Goal: Task Accomplishment & Management: Complete application form

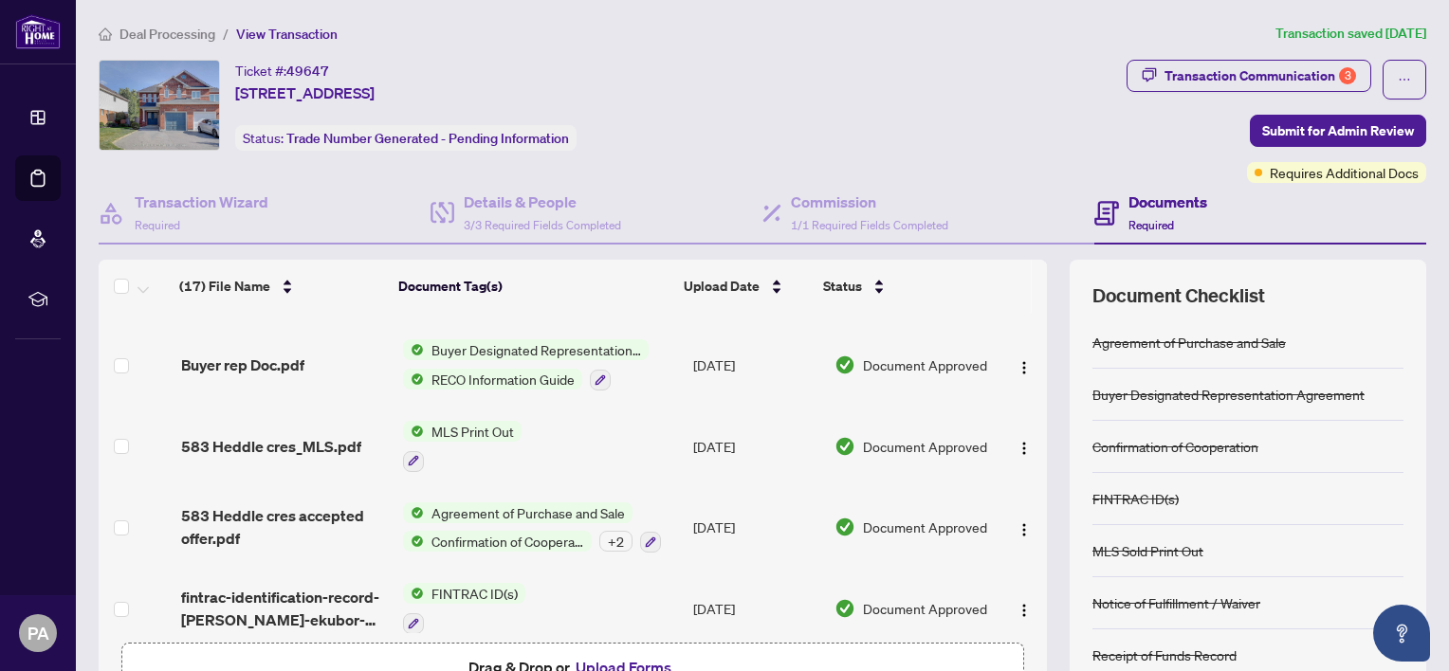
scroll to position [943, 0]
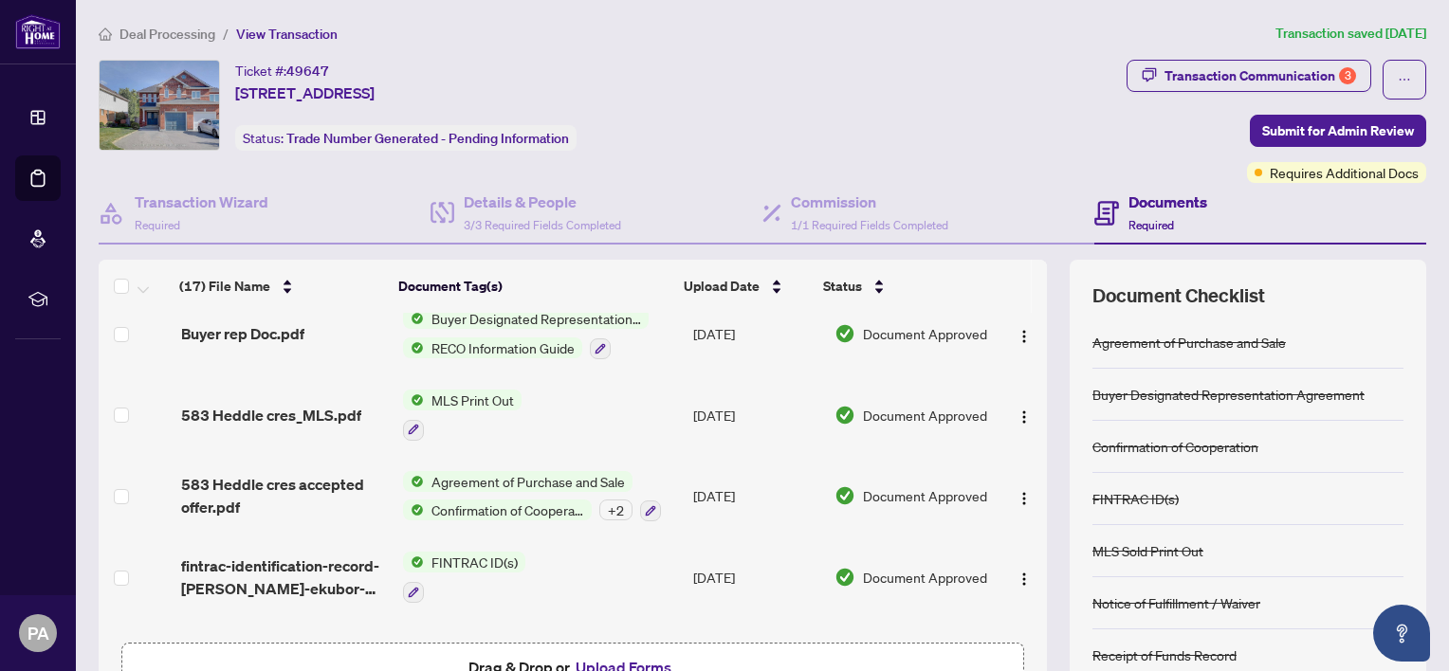
click at [42, 121] on icon at bounding box center [37, 117] width 19 height 19
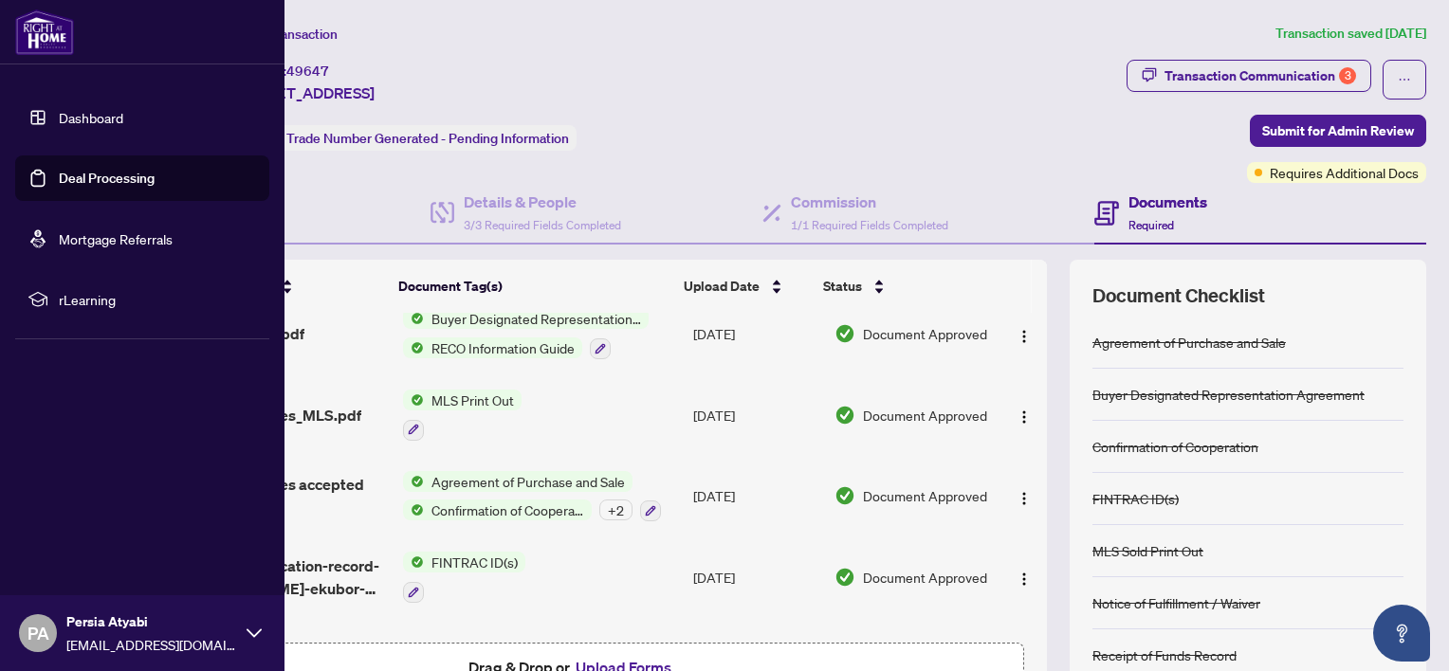
click at [92, 122] on link "Dashboard" at bounding box center [91, 117] width 64 height 17
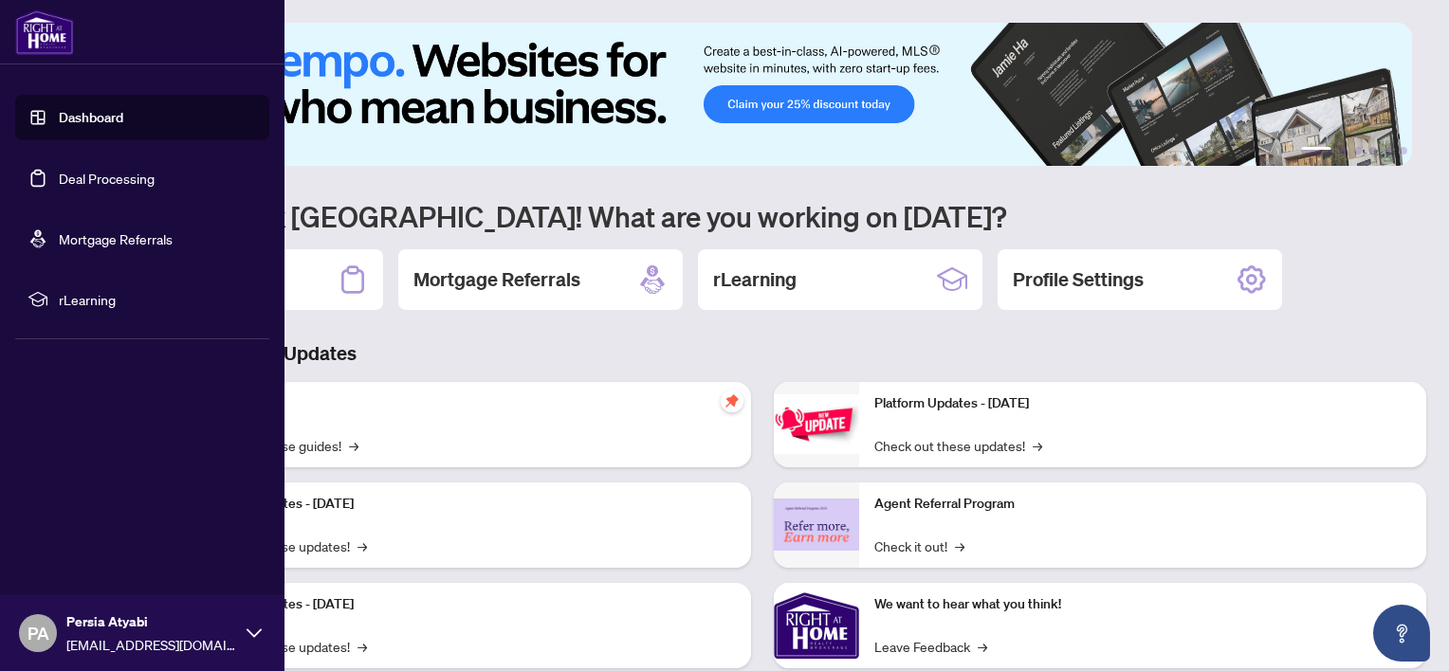
click at [489, 158] on img at bounding box center [755, 94] width 1313 height 143
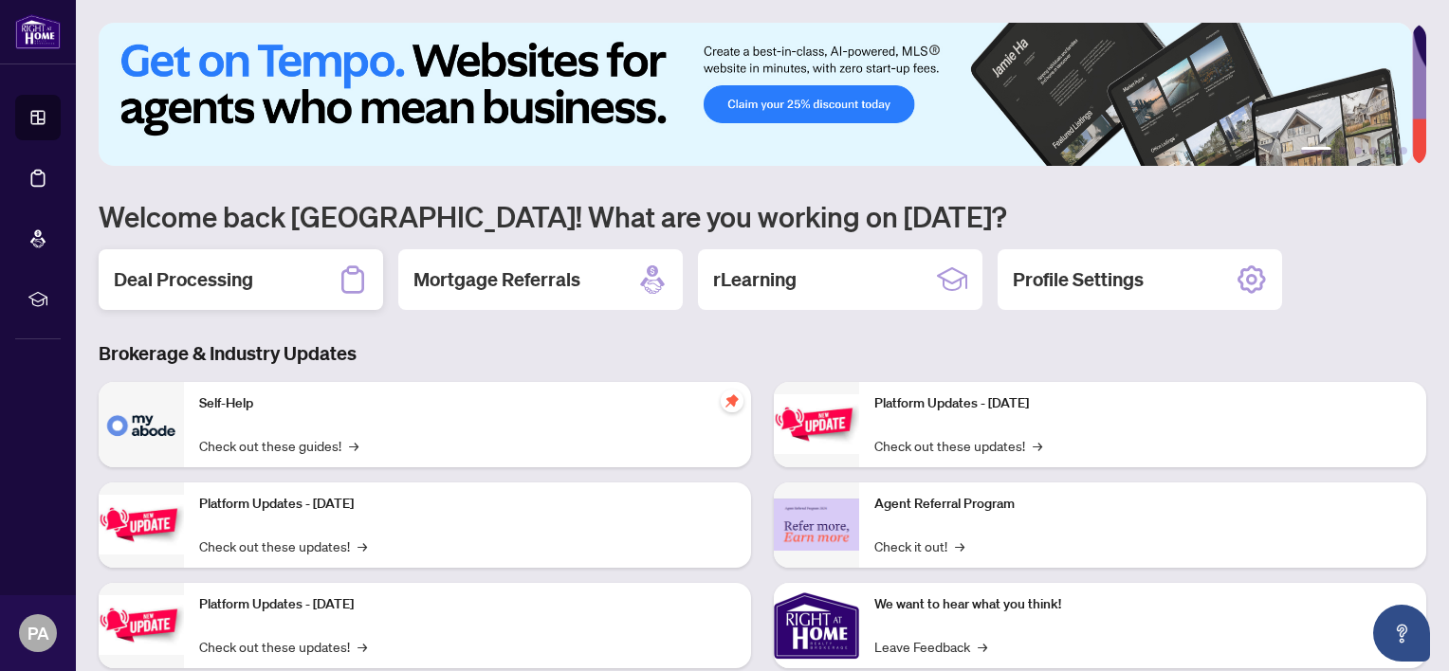
click at [205, 267] on h2 "Deal Processing" at bounding box center [183, 279] width 139 height 27
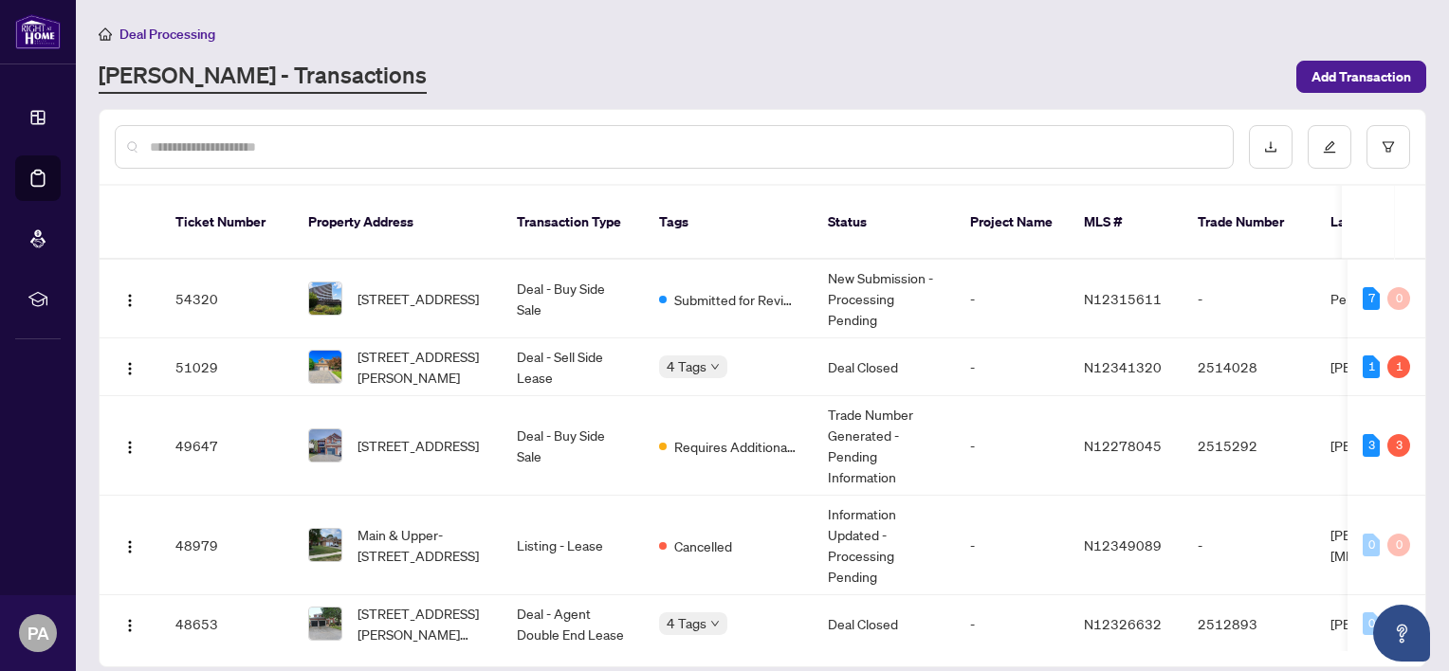
click at [410, 288] on span "[STREET_ADDRESS]" at bounding box center [418, 298] width 121 height 21
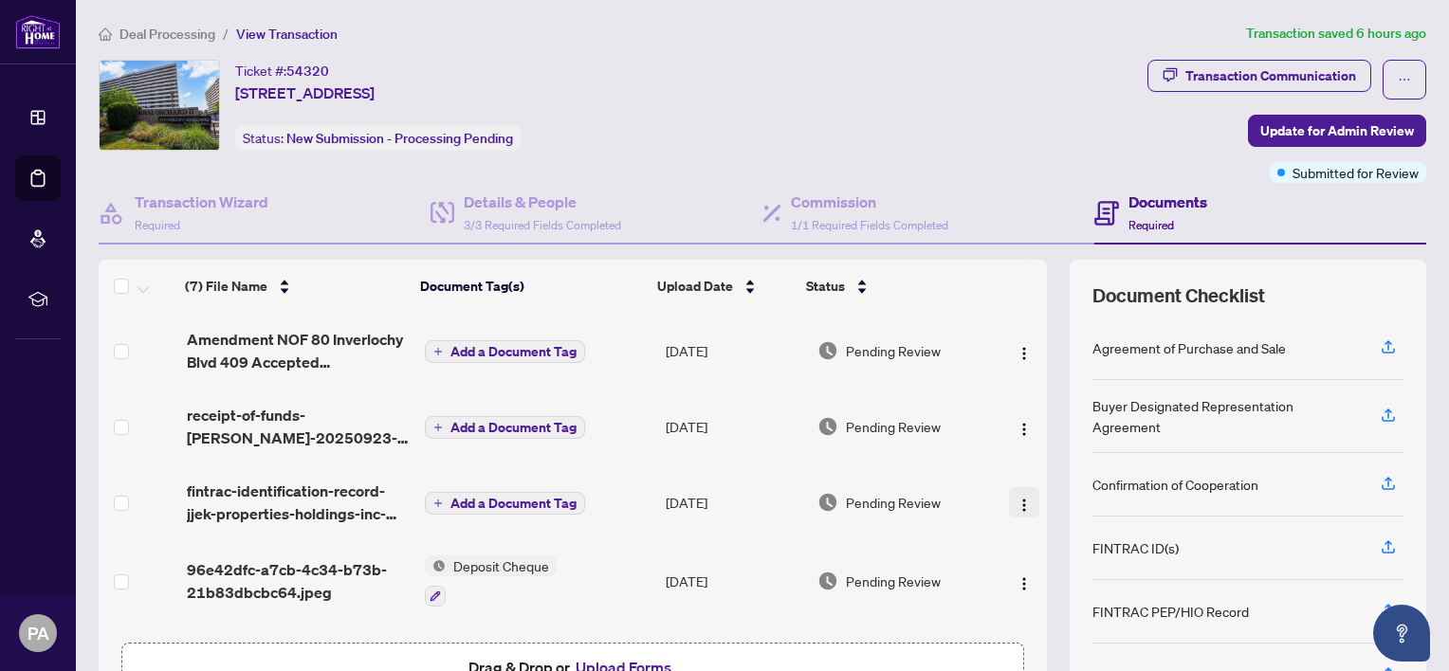
click at [1017, 502] on img "button" at bounding box center [1024, 505] width 15 height 15
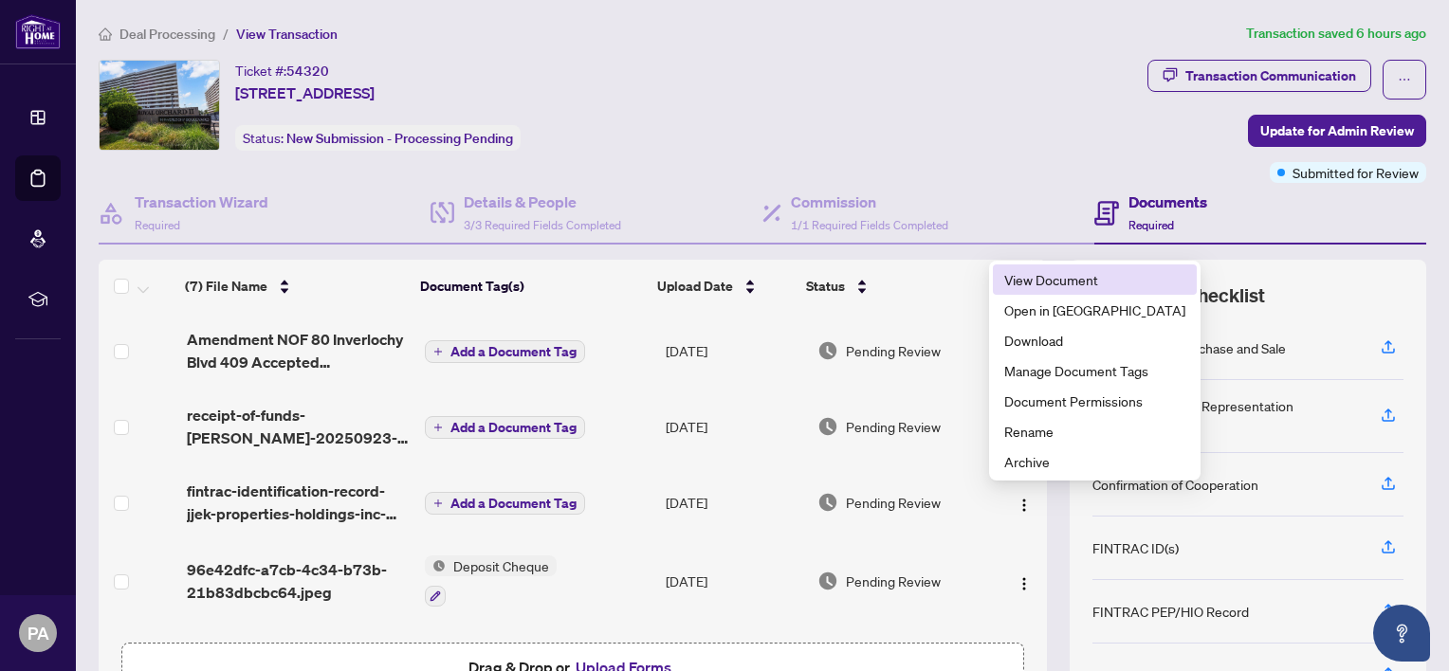
click at [1062, 270] on span "View Document" at bounding box center [1094, 279] width 181 height 21
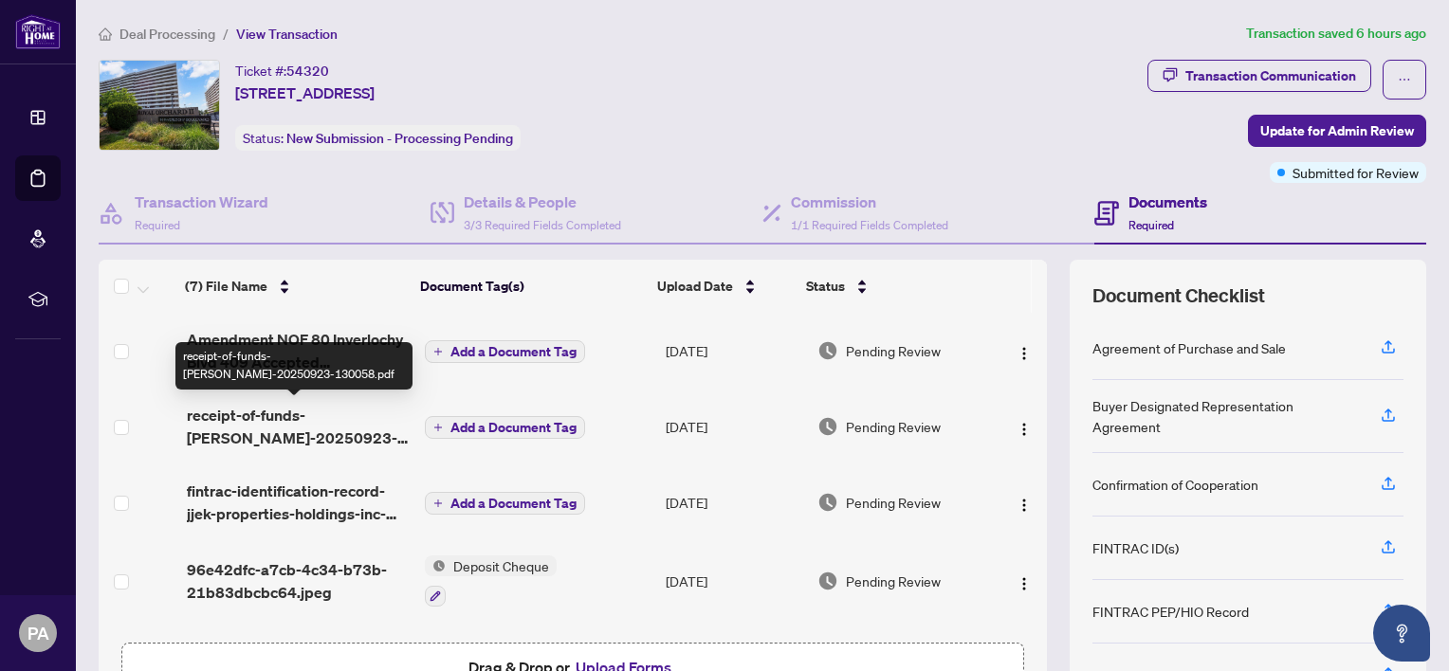
click at [263, 420] on span "receipt-of-funds-[PERSON_NAME]-20250923-130058.pdf" at bounding box center [299, 427] width 224 height 46
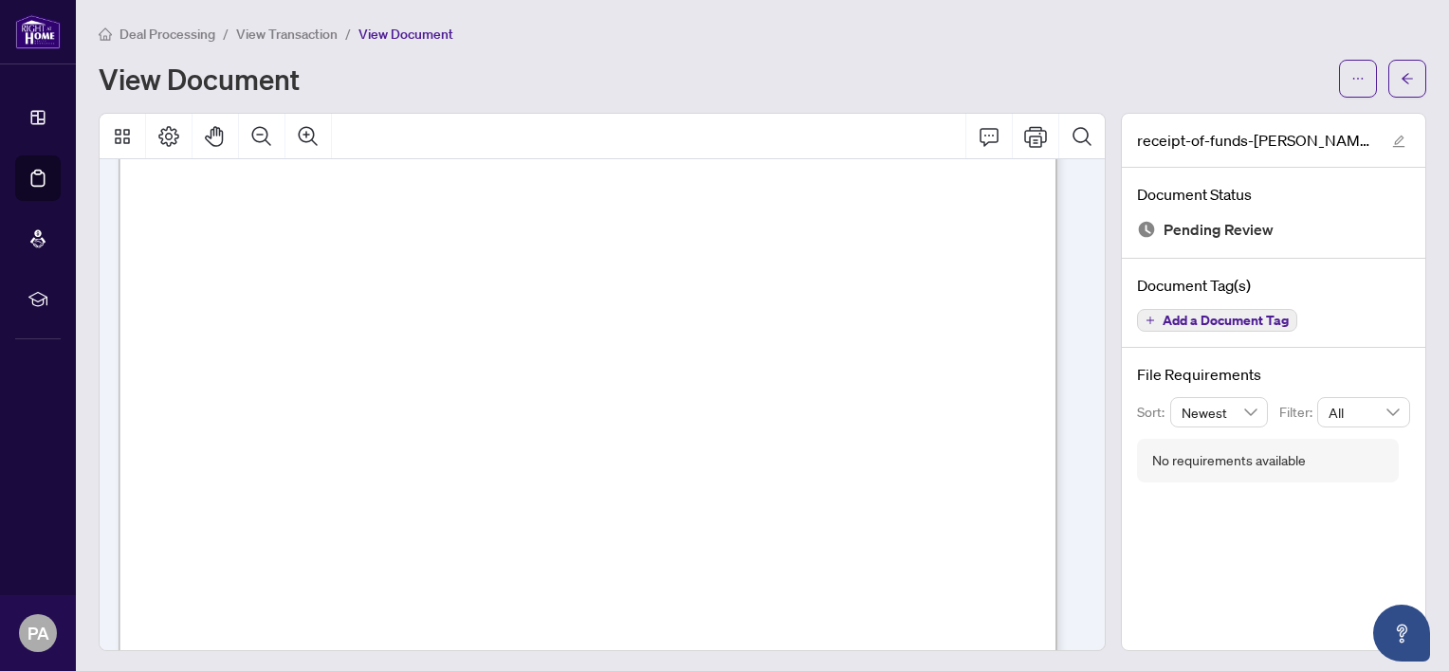
scroll to position [1912, 0]
click at [499, 595] on div "Receipt of Funds Record This document has been prepared by The Canadian Real Es…" at bounding box center [877, 494] width 1517 height 1964
click at [39, 112] on icon at bounding box center [37, 117] width 19 height 19
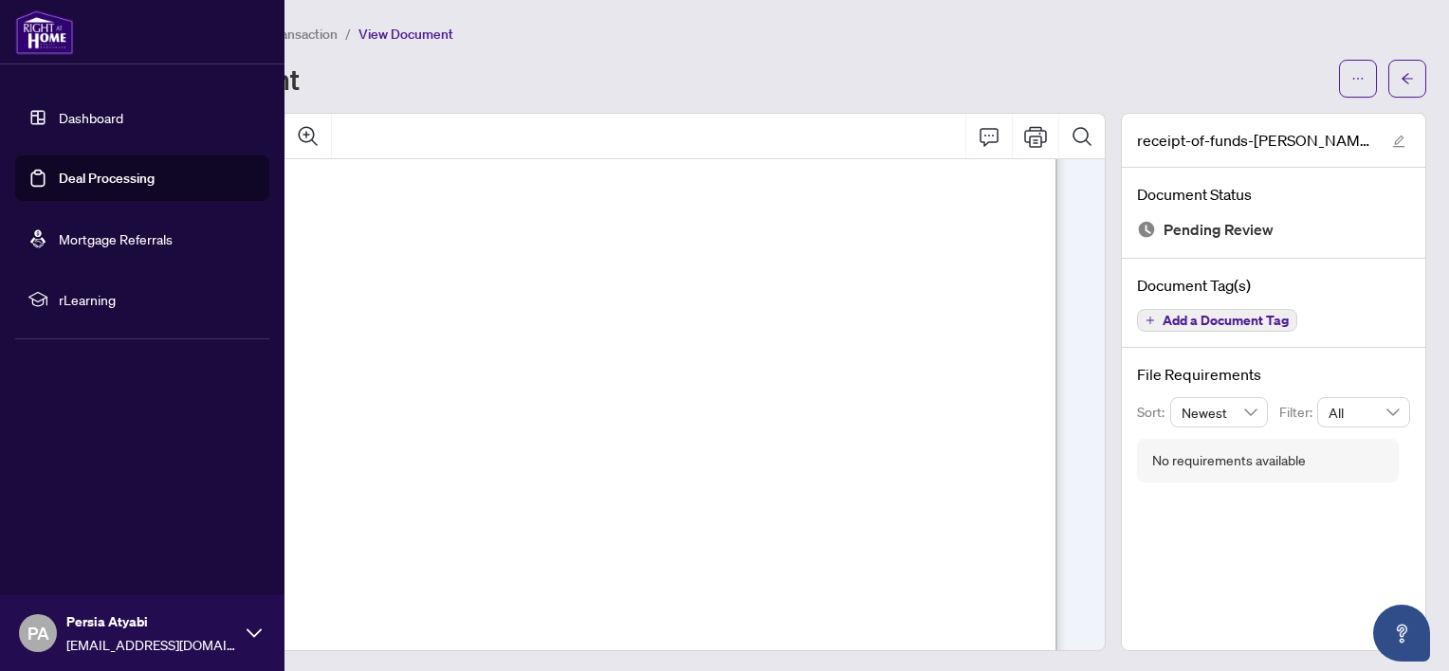
click at [96, 120] on link "Dashboard" at bounding box center [91, 117] width 64 height 17
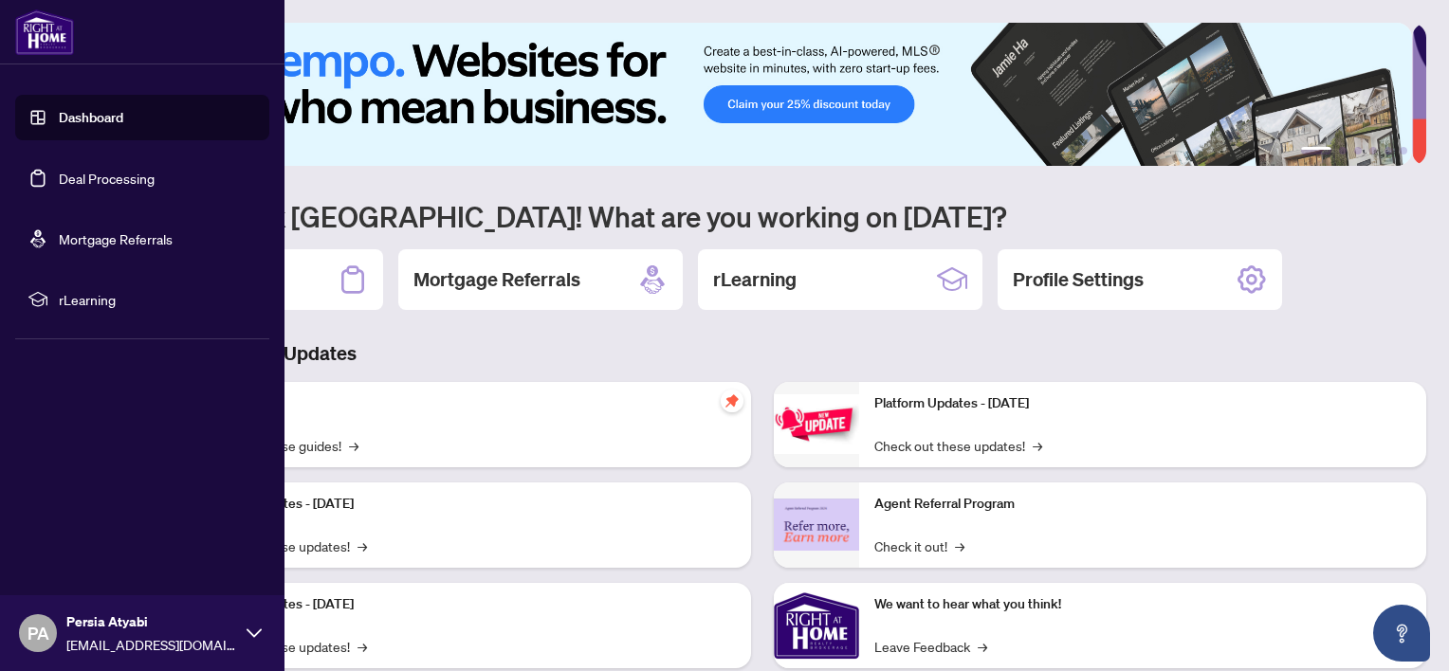
click at [124, 174] on link "Deal Processing" at bounding box center [107, 178] width 96 height 17
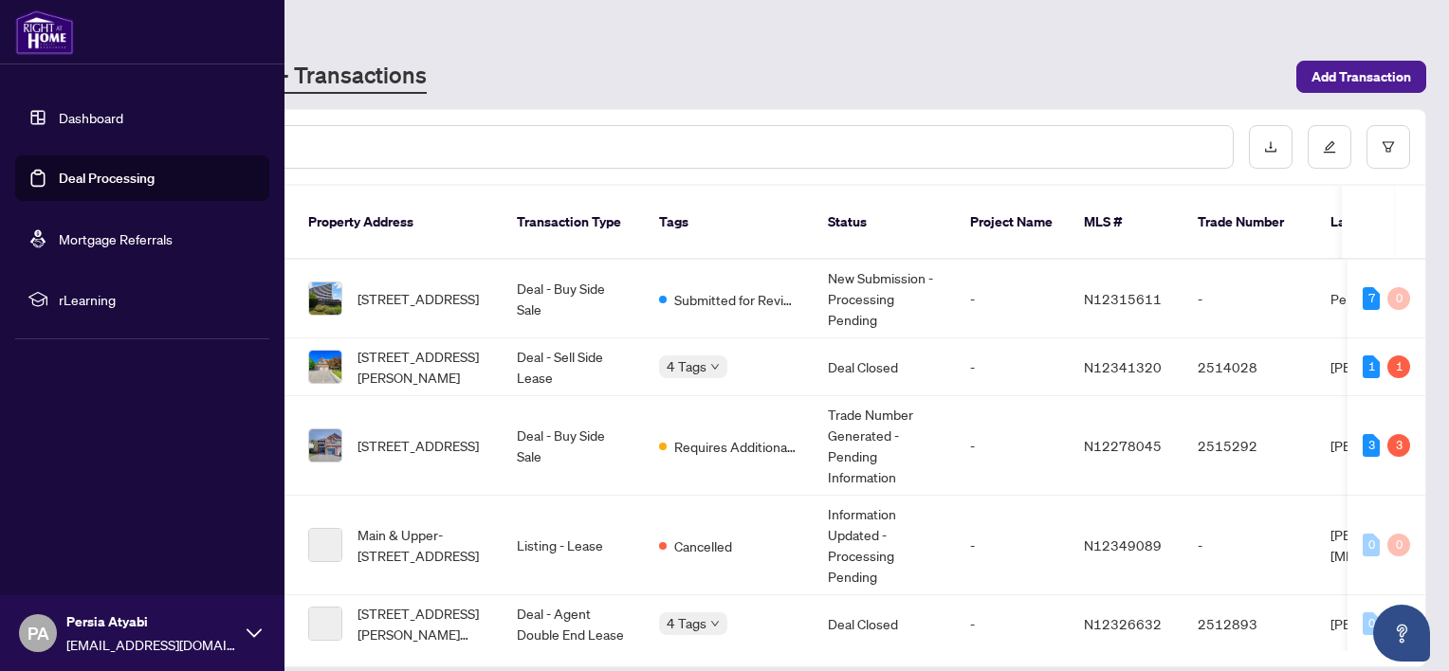
click at [85, 109] on link "Dashboard" at bounding box center [91, 117] width 64 height 17
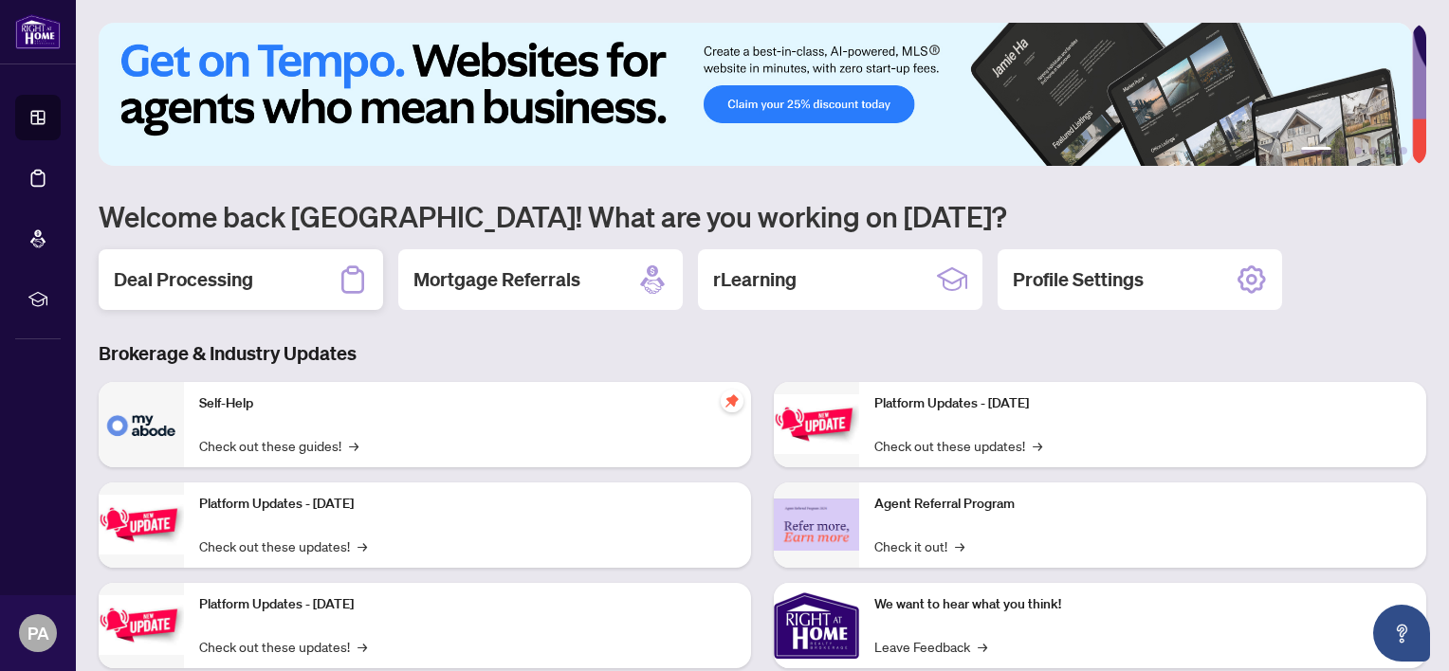
click at [193, 262] on div "Deal Processing" at bounding box center [241, 279] width 285 height 61
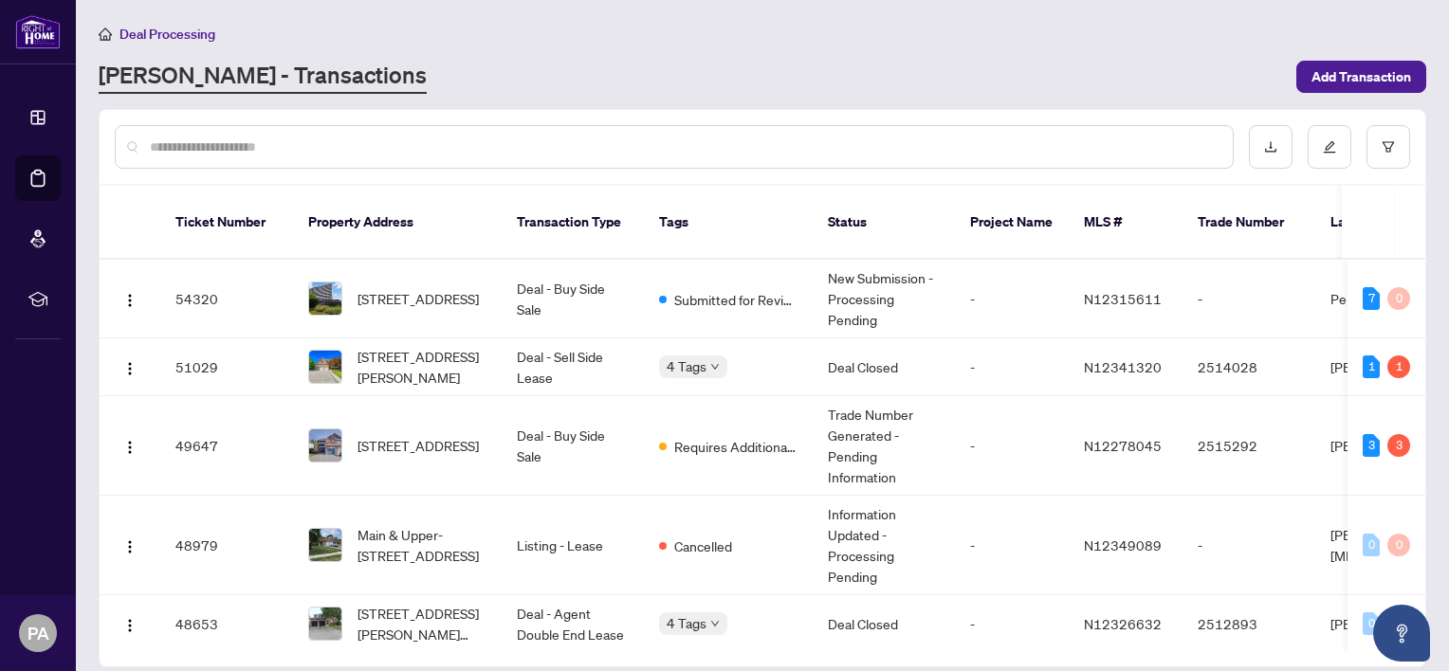
click at [403, 288] on span "[STREET_ADDRESS]" at bounding box center [418, 298] width 121 height 21
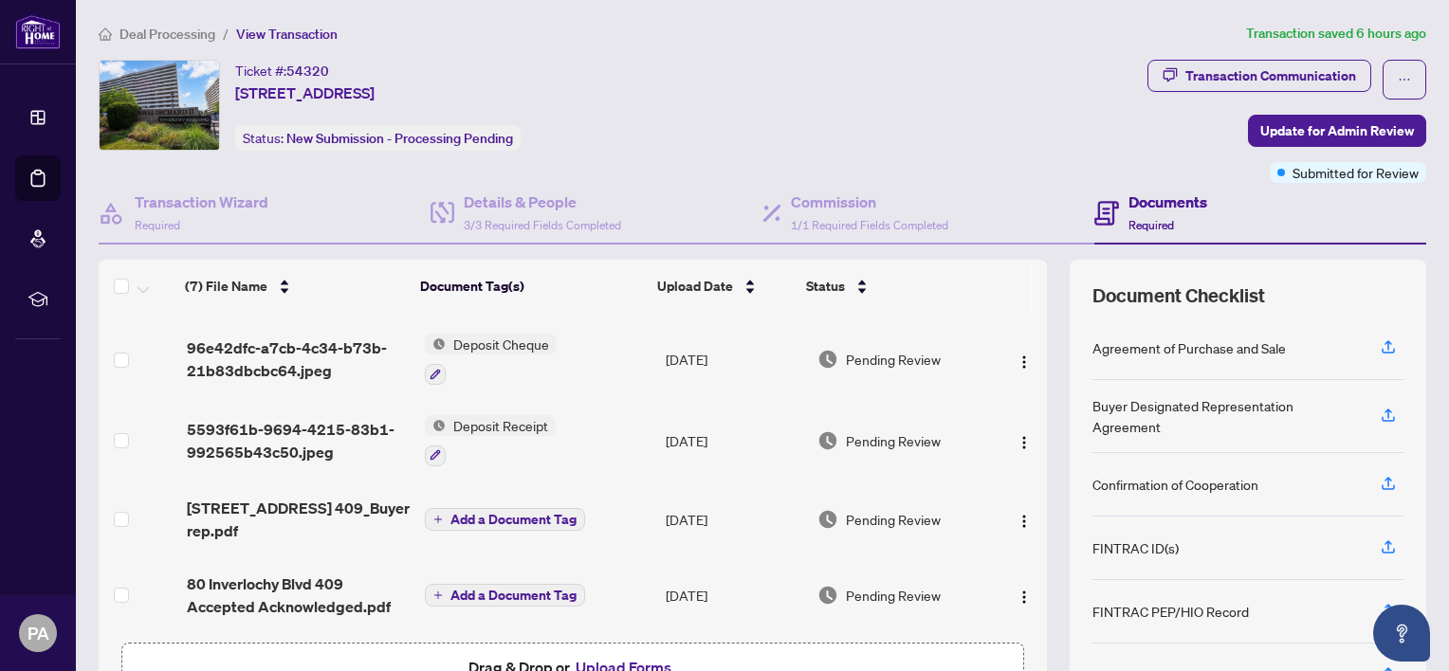
scroll to position [120, 0]
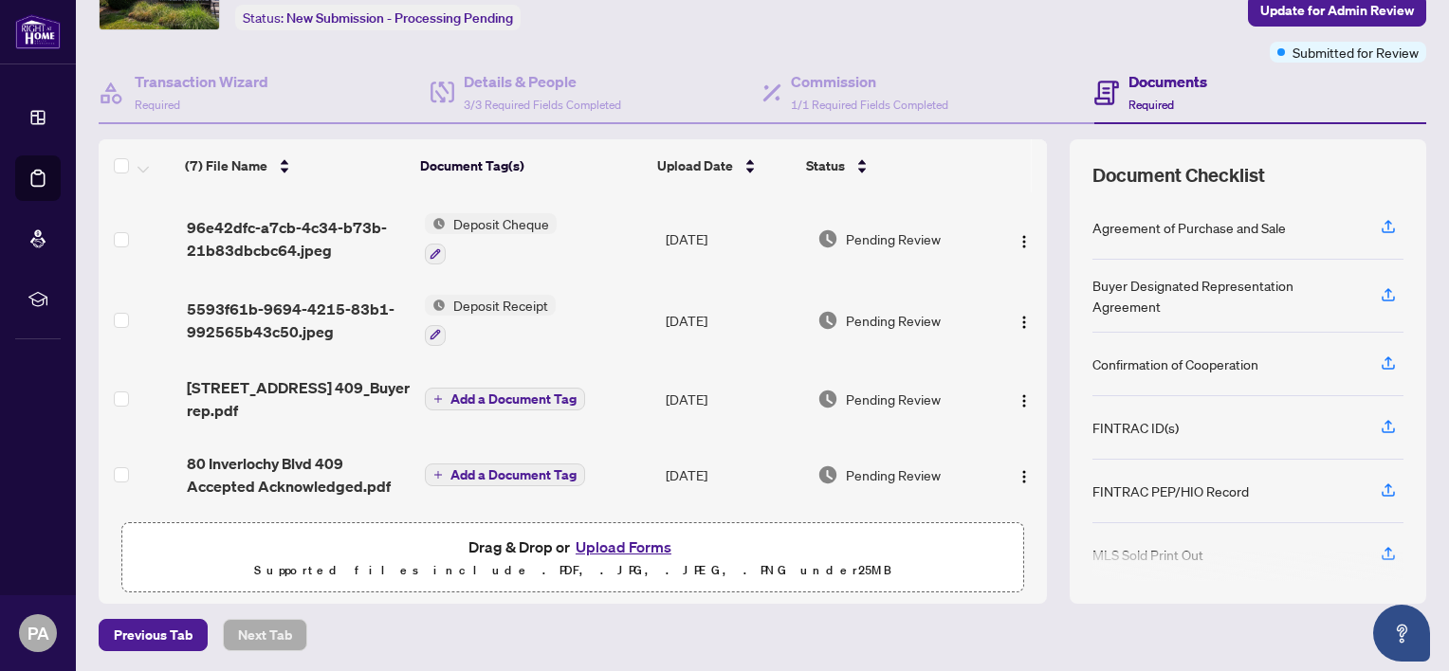
click at [627, 551] on button "Upload Forms" at bounding box center [623, 547] width 107 height 25
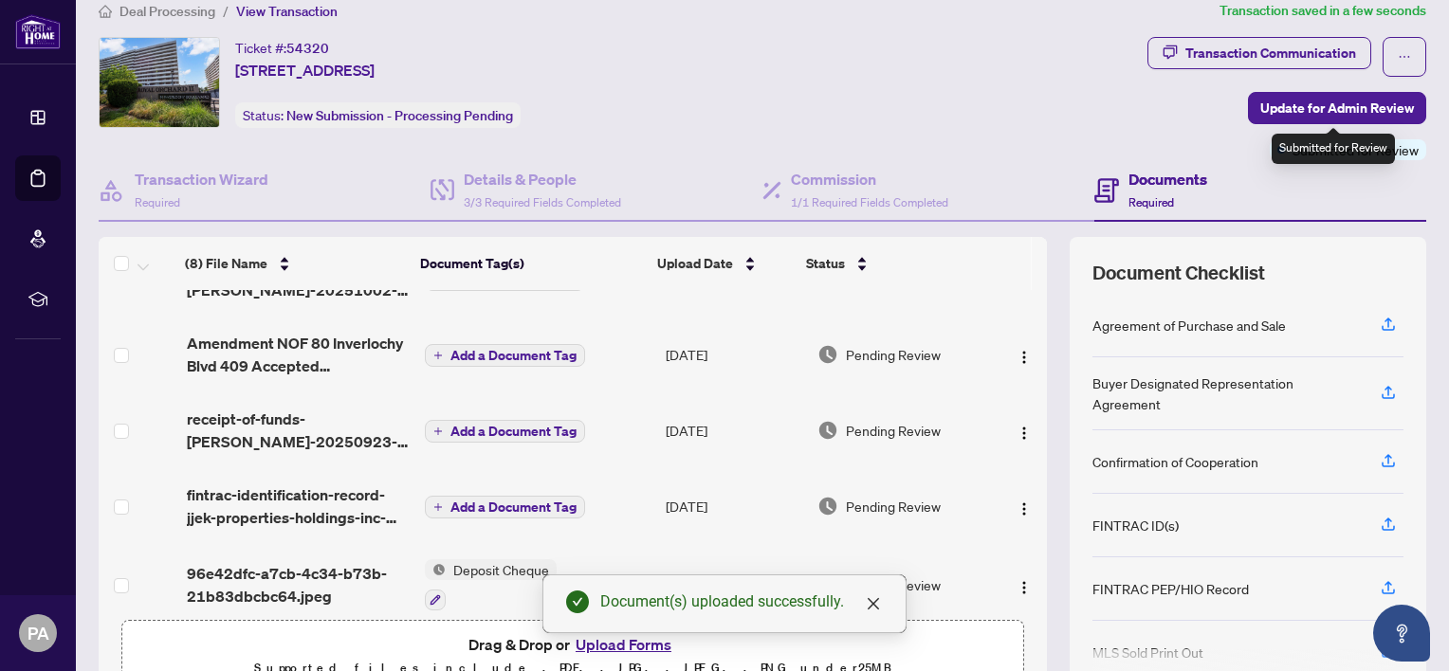
scroll to position [0, 0]
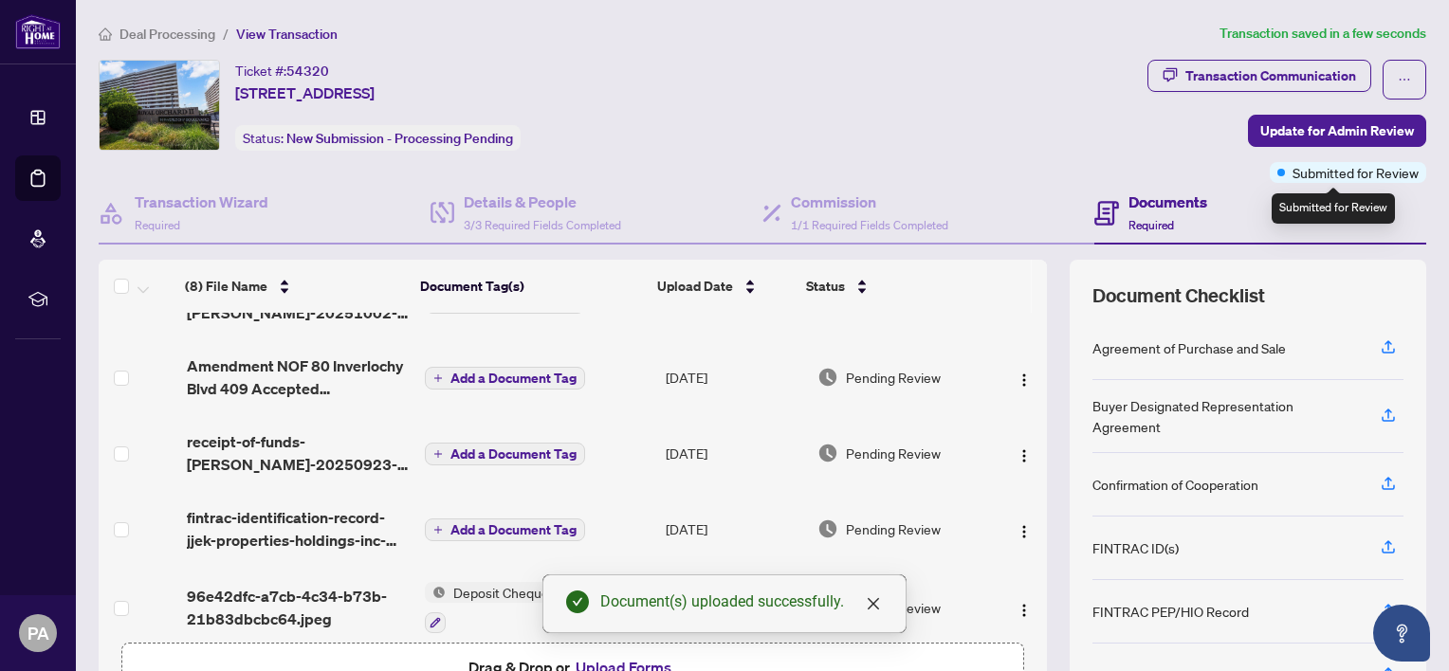
click at [1316, 183] on div "Documents Required" at bounding box center [1260, 214] width 332 height 62
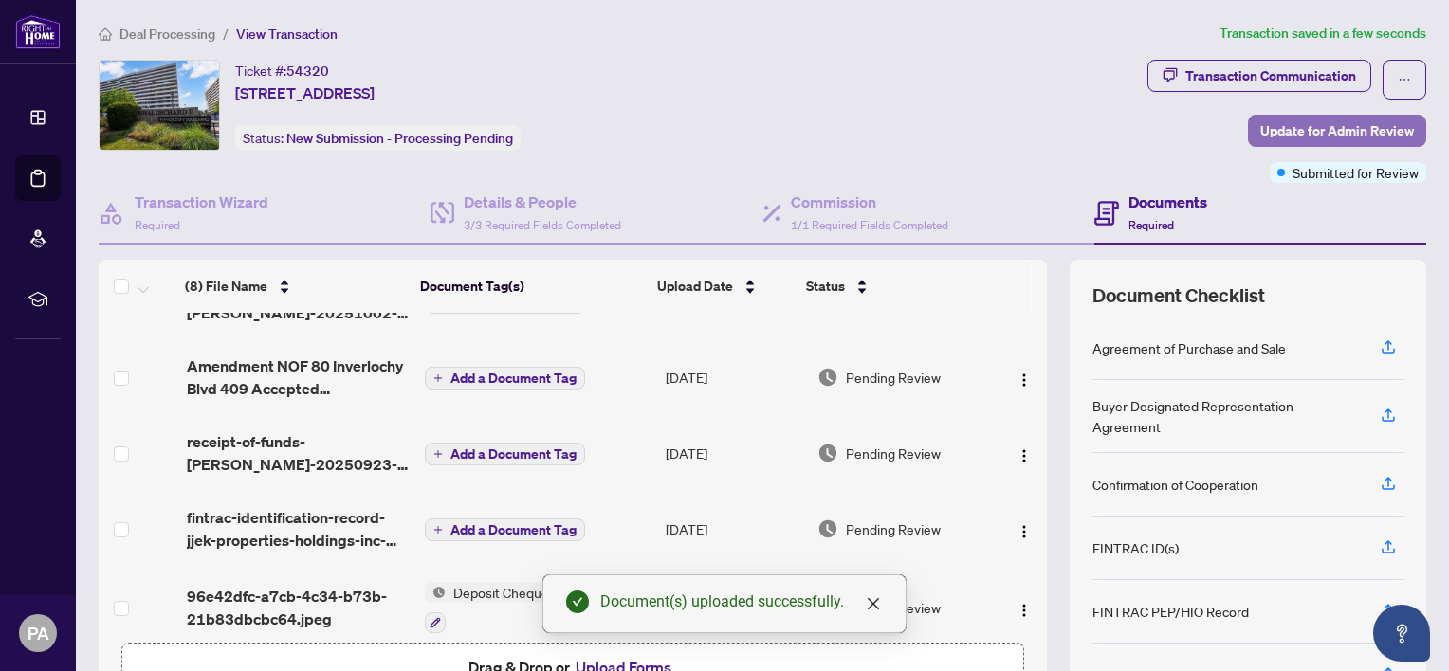
click at [1316, 131] on span "Update for Admin Review" at bounding box center [1337, 131] width 154 height 30
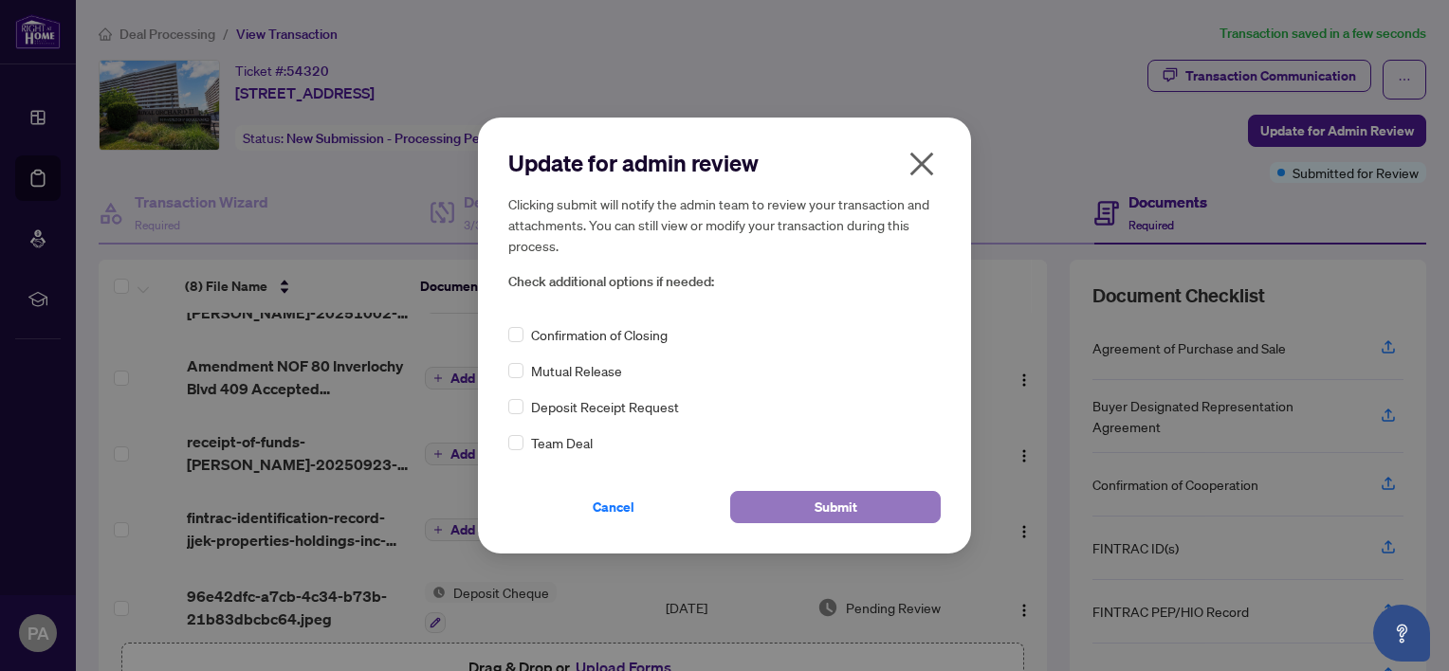
click at [816, 494] on span "Submit" at bounding box center [836, 507] width 43 height 30
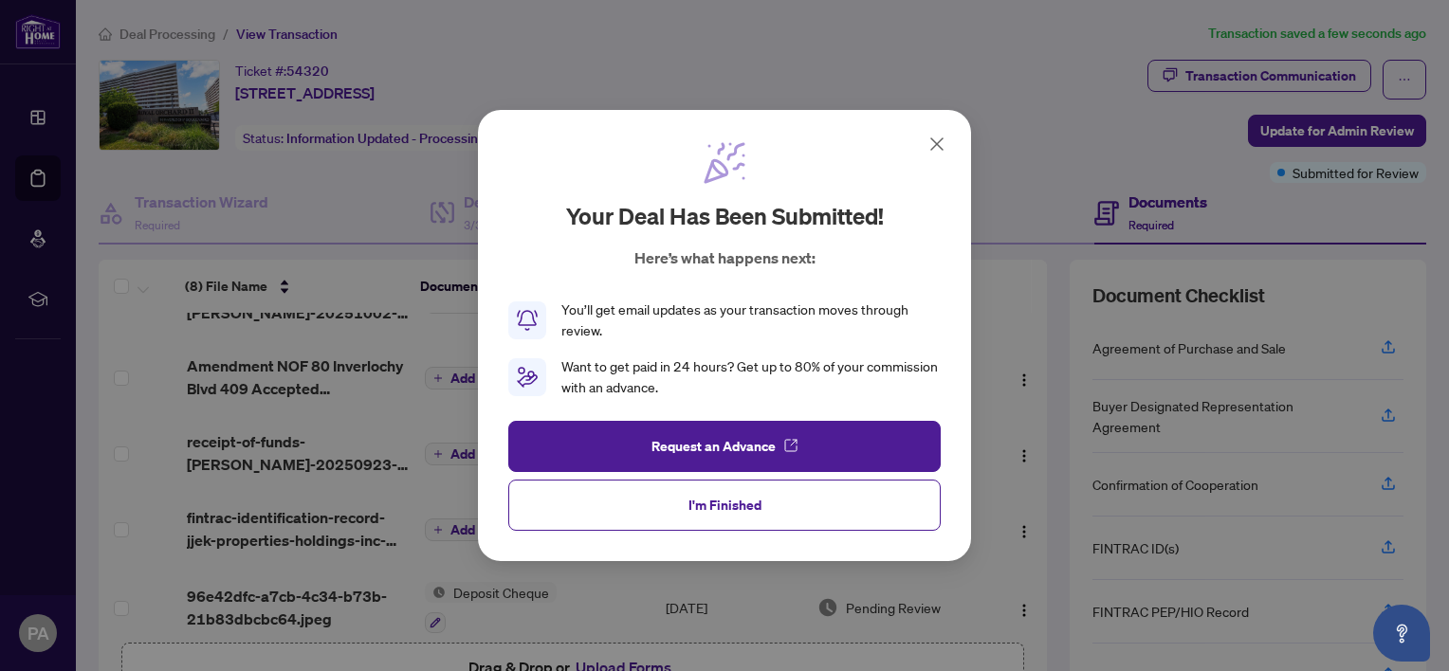
click at [940, 138] on icon at bounding box center [937, 144] width 23 height 23
